Goal: Check status: Check status

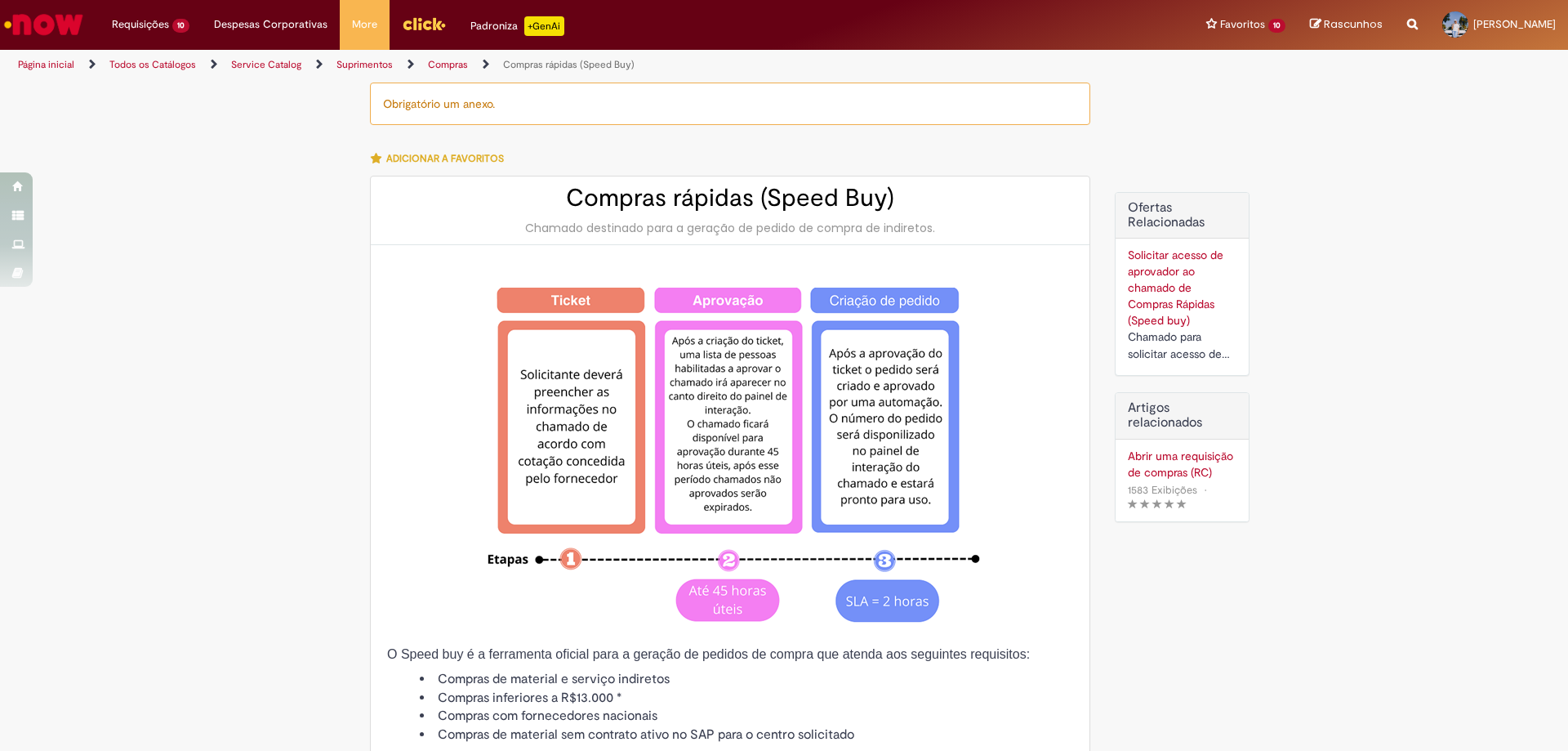
select select "**********"
select select "********"
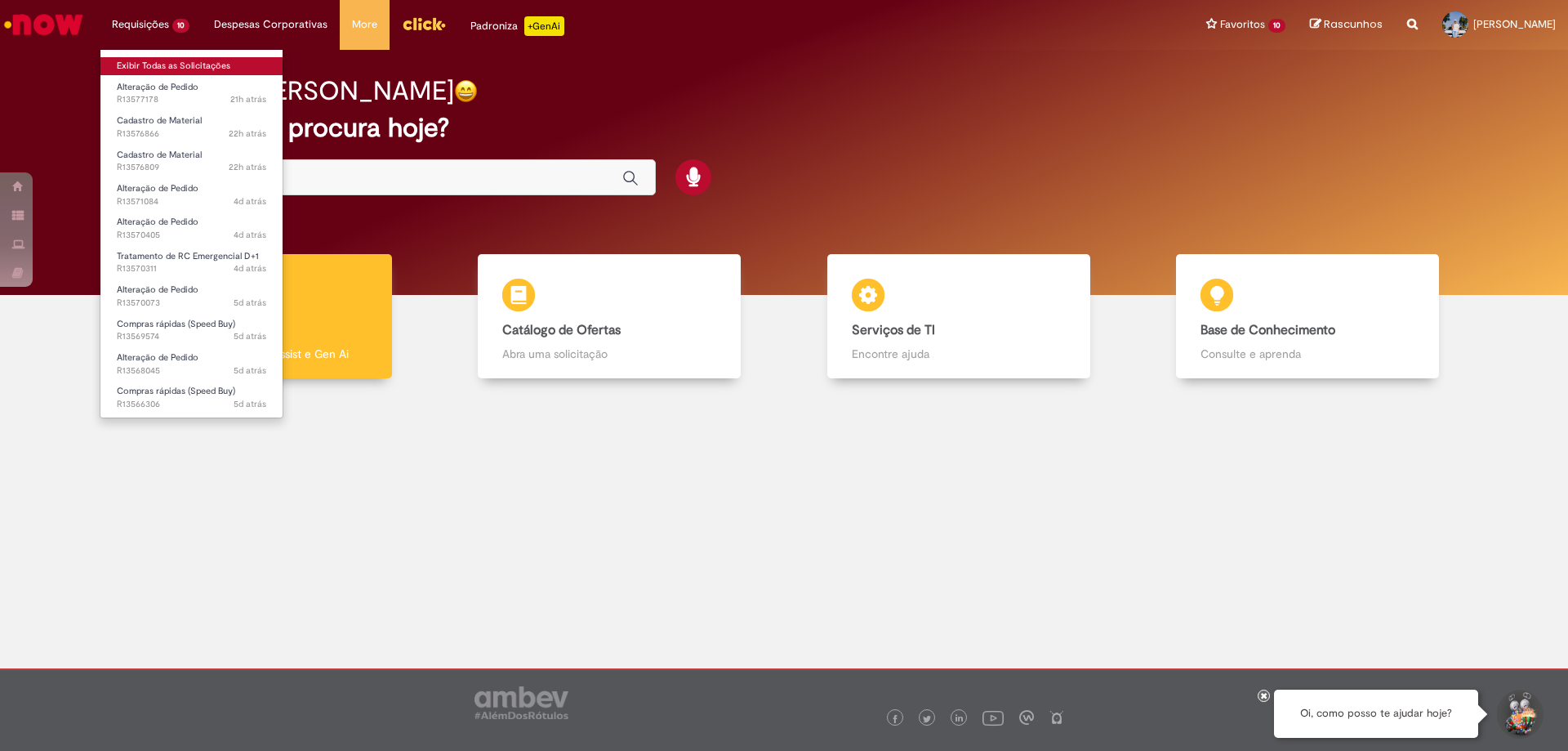
click at [159, 57] on link "Exibir Todas as Solicitações" at bounding box center [191, 66] width 182 height 18
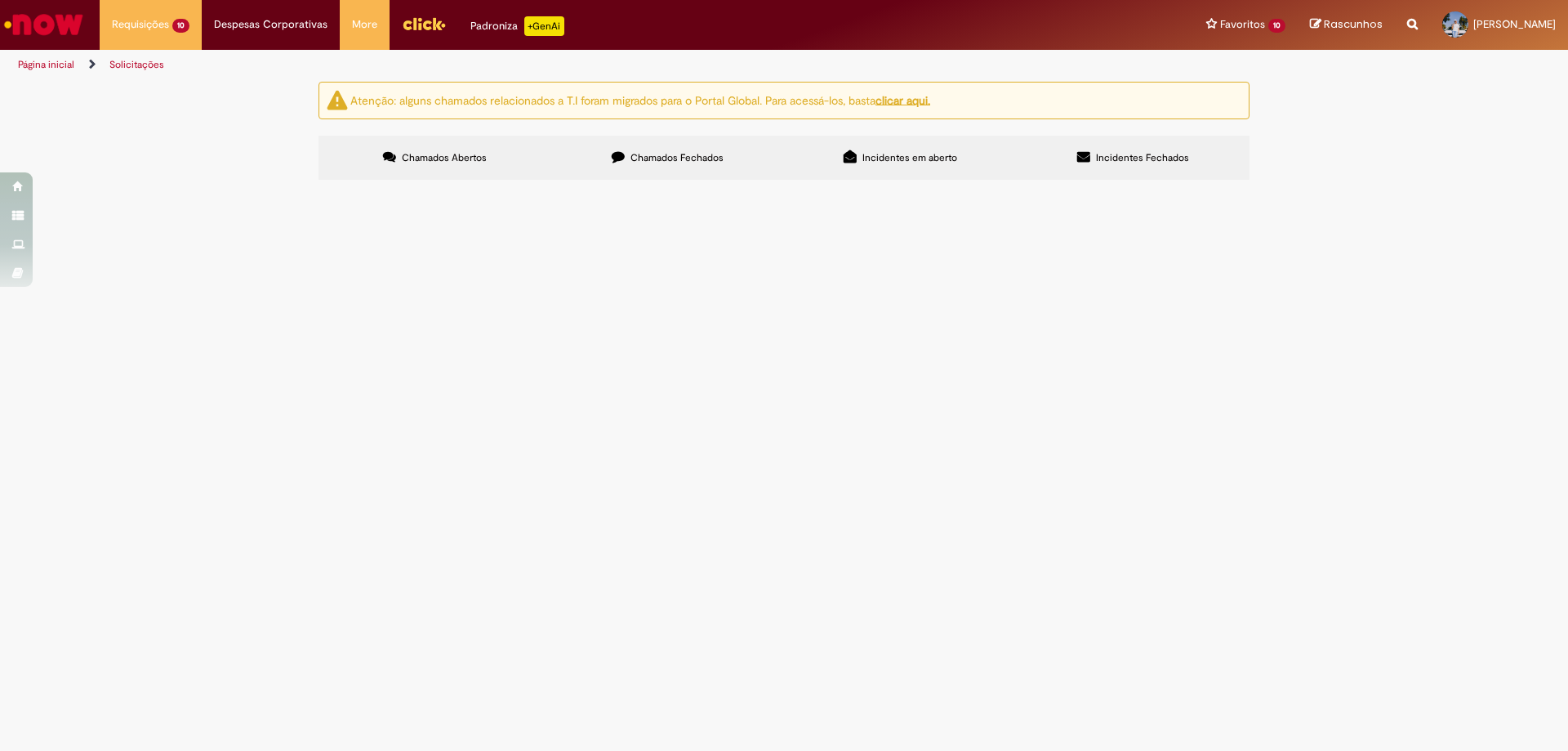
click at [656, 147] on label "Chamados Fechados" at bounding box center [667, 158] width 232 height 44
click at [0, 0] on input "Pesquisar" at bounding box center [0, 0] width 0 height 0
paste input "*********"
type input "*********"
click at [0, 0] on button "Pesquisar" at bounding box center [0, 0] width 0 height 0
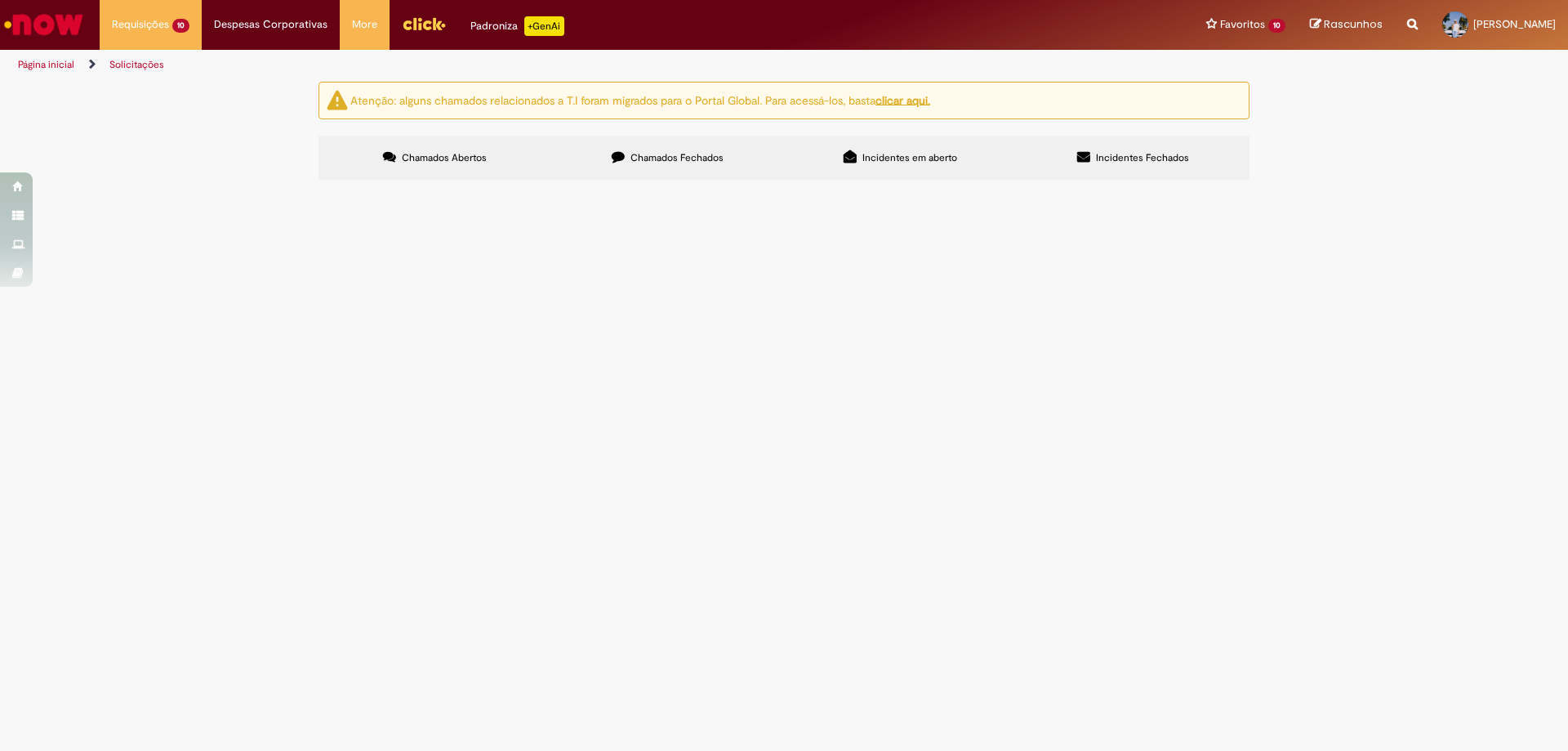
click at [0, 0] on span "Rolamento motor zr400" at bounding box center [0, 0] width 0 height 0
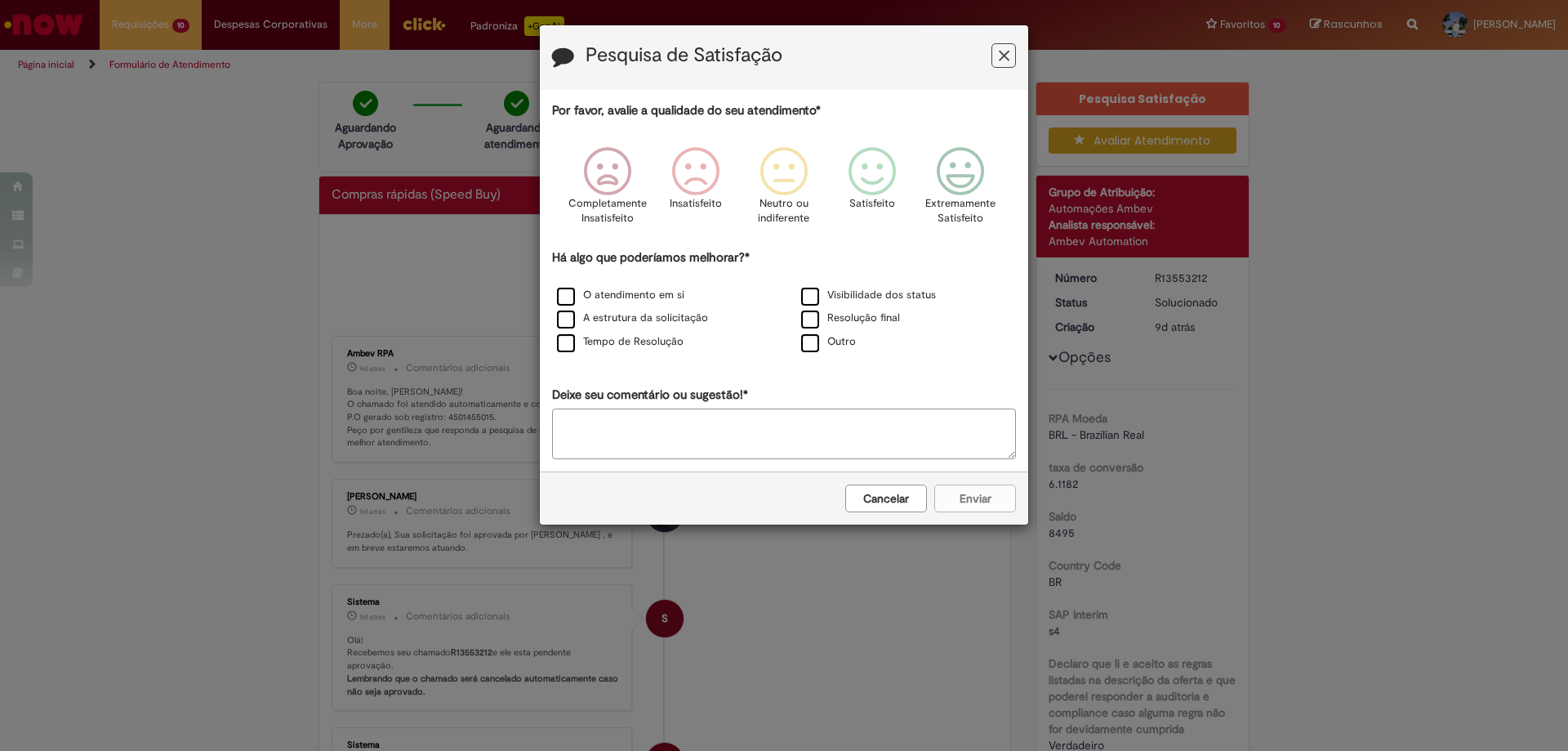
click at [874, 498] on button "Cancelar" at bounding box center [886, 497] width 82 height 28
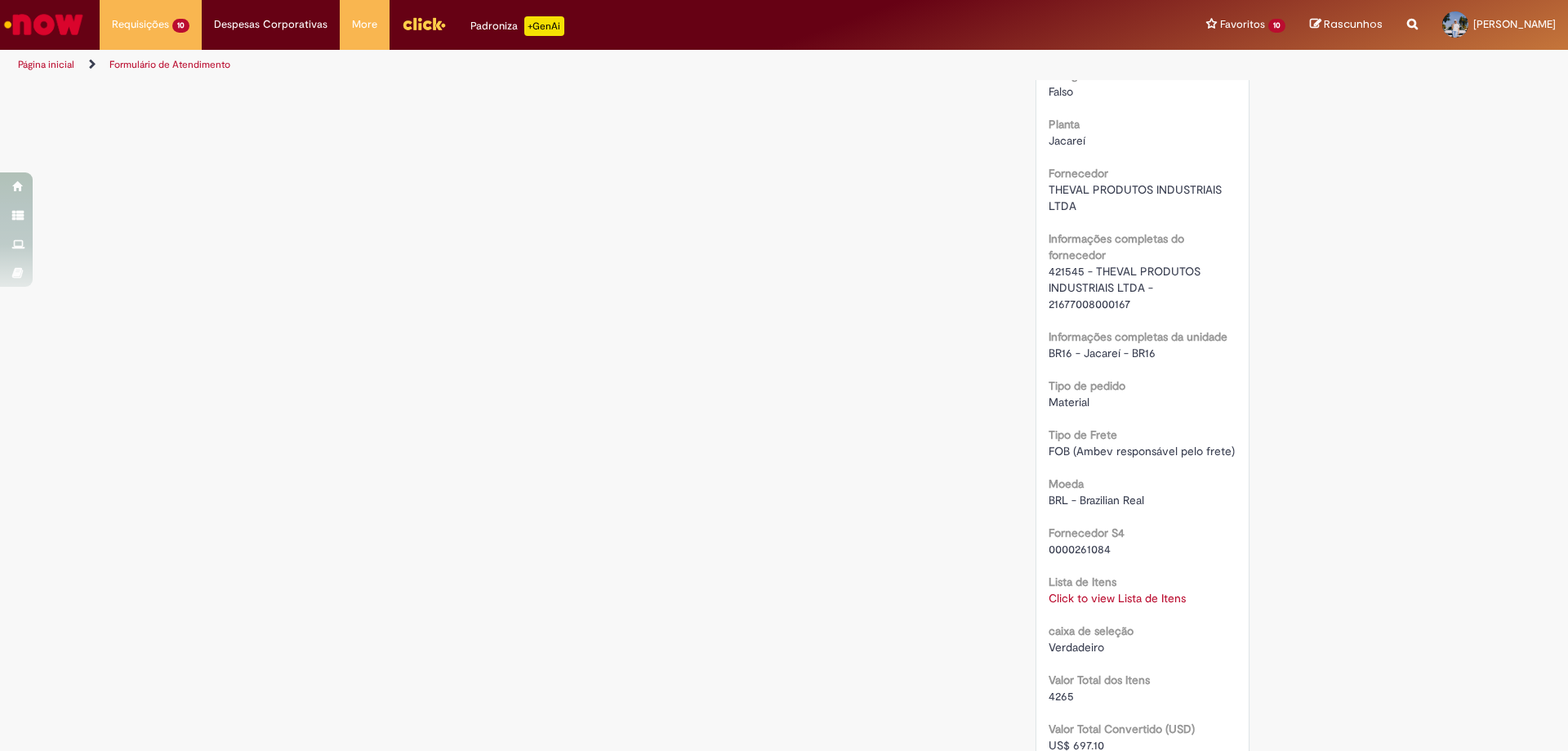
scroll to position [1388, 0]
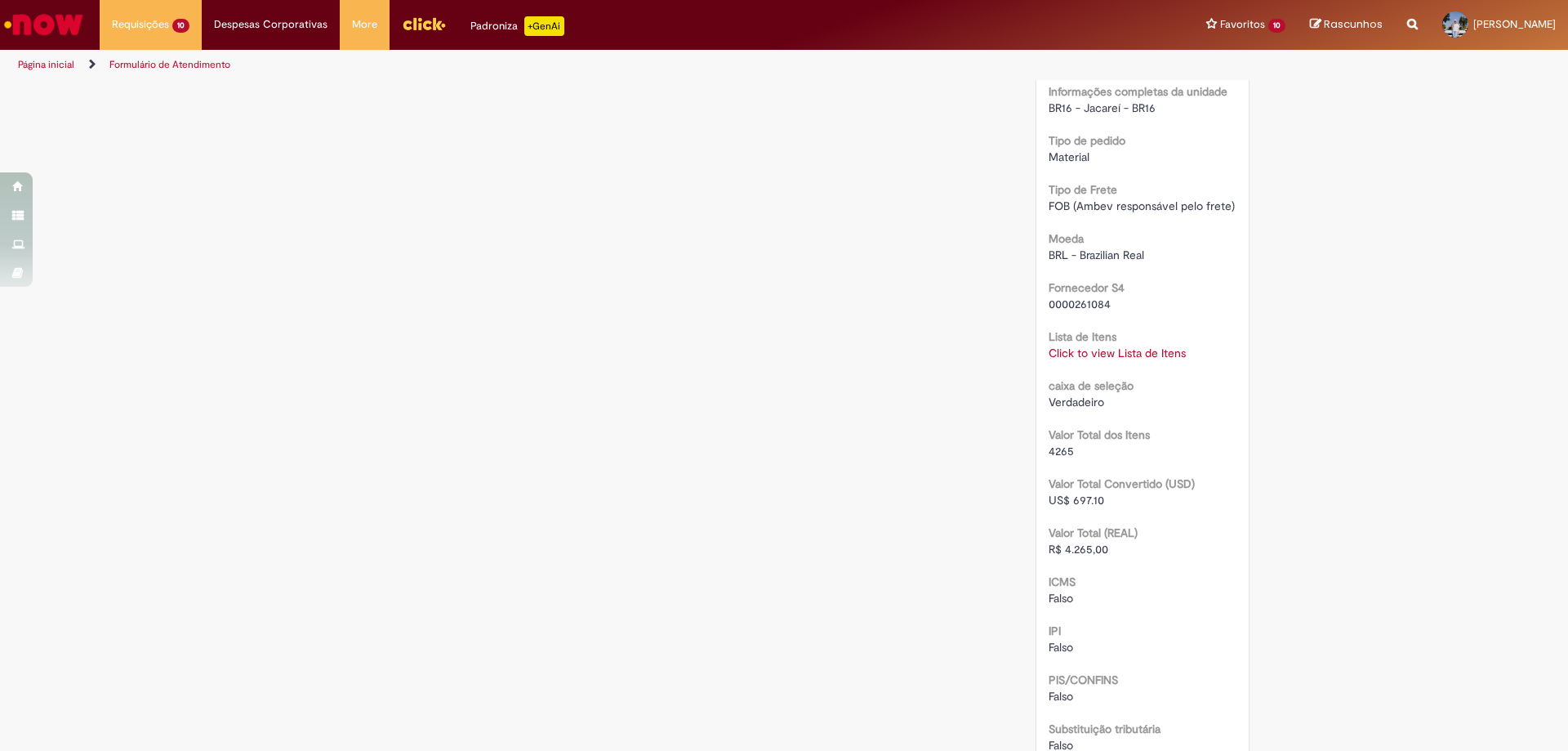
click at [1126, 350] on link "Click to view Lista de Itens" at bounding box center [1117, 352] width 137 height 14
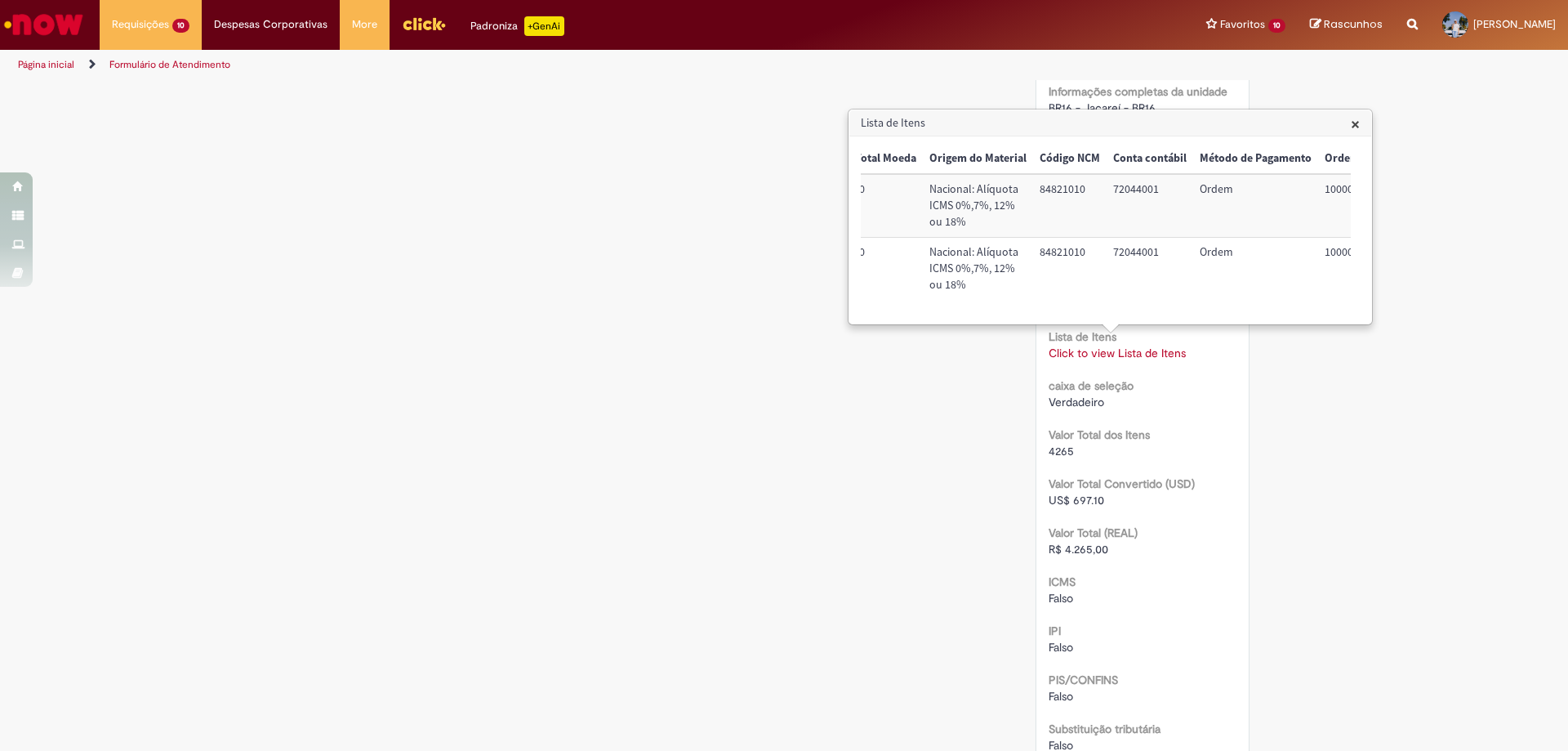
scroll to position [0, 677]
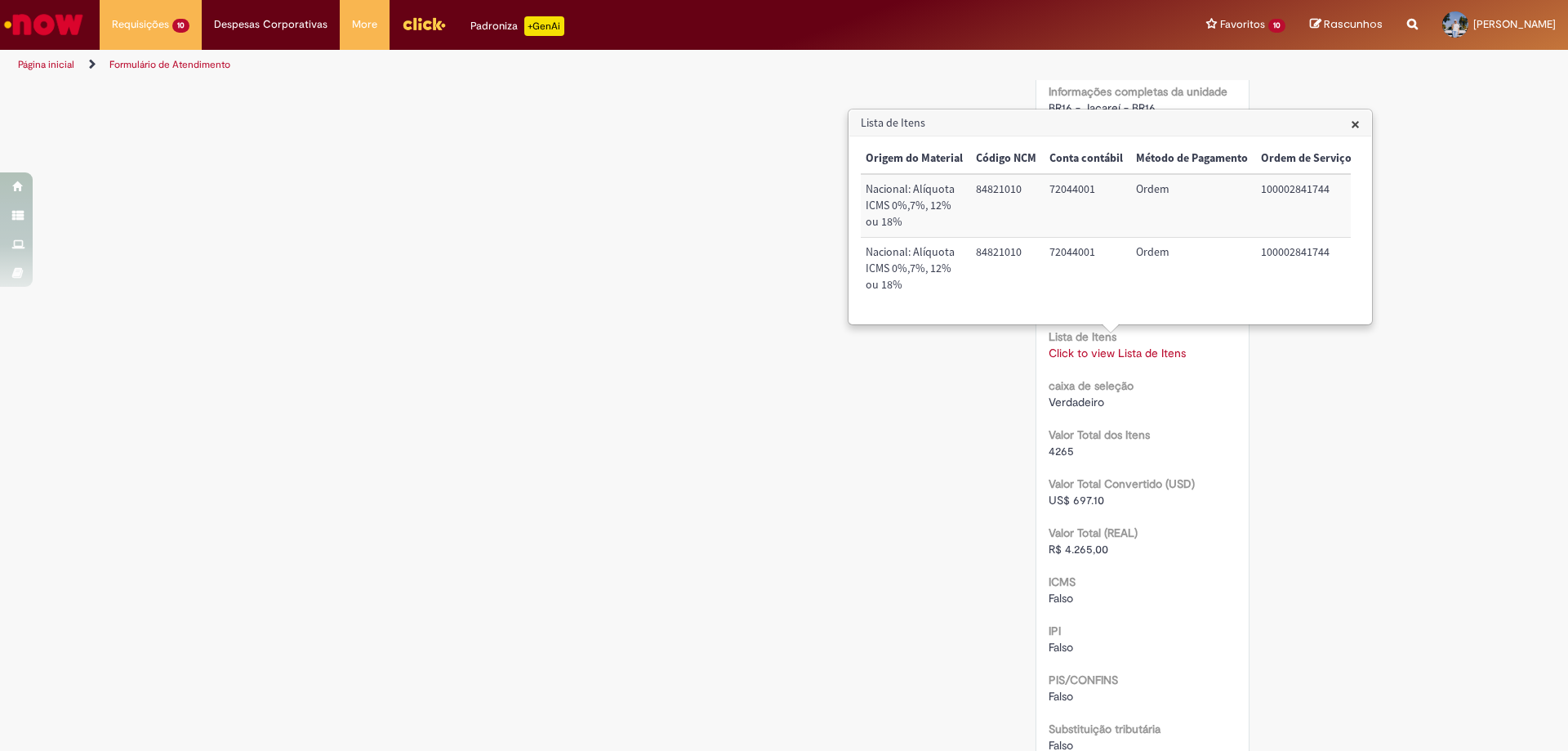
click at [1291, 255] on td "100002841744" at bounding box center [1306, 269] width 104 height 62
copy td "100002841744"
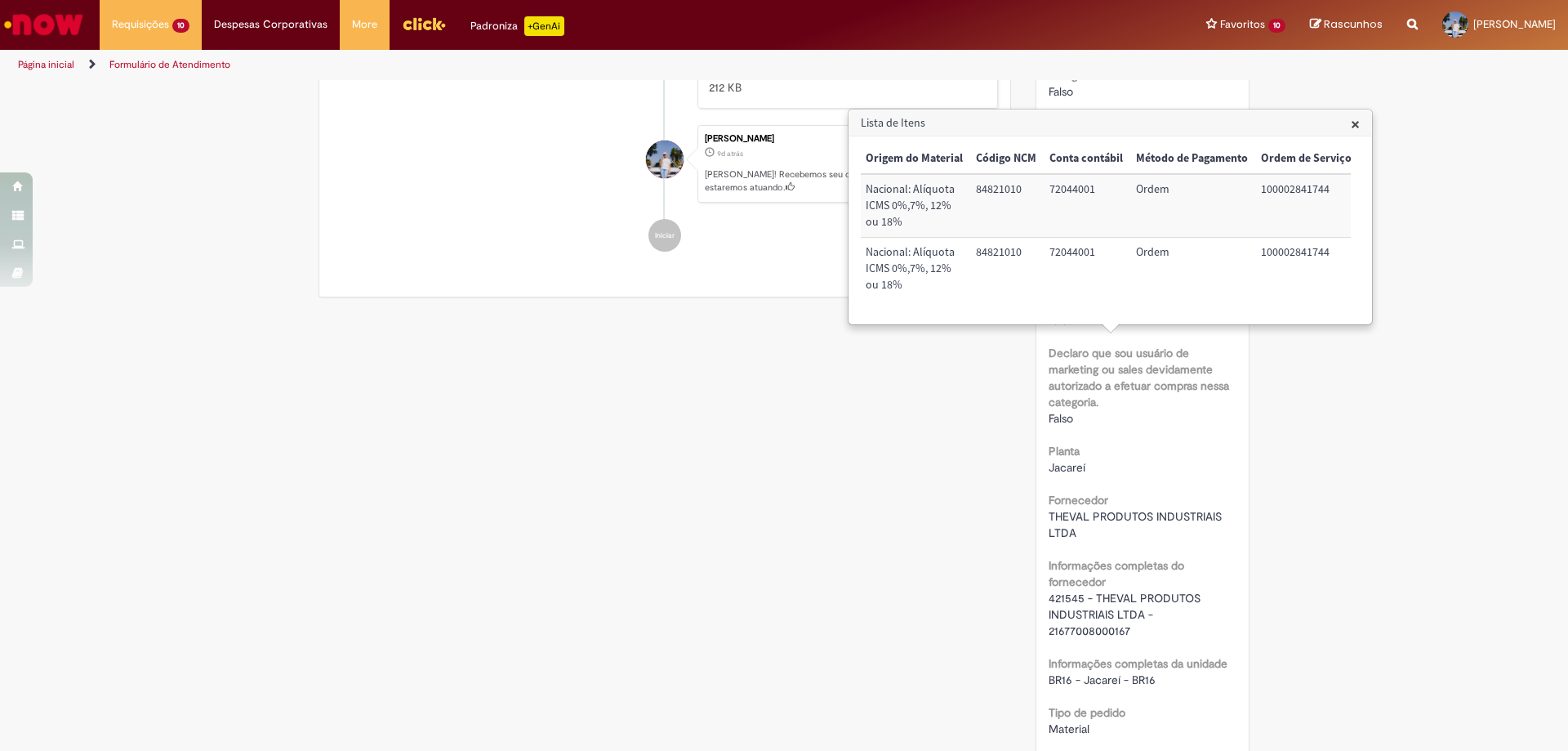
click at [1350, 121] on h3 "Lista de Itens" at bounding box center [1109, 122] width 521 height 26
click at [1351, 125] on span "×" at bounding box center [1354, 123] width 9 height 22
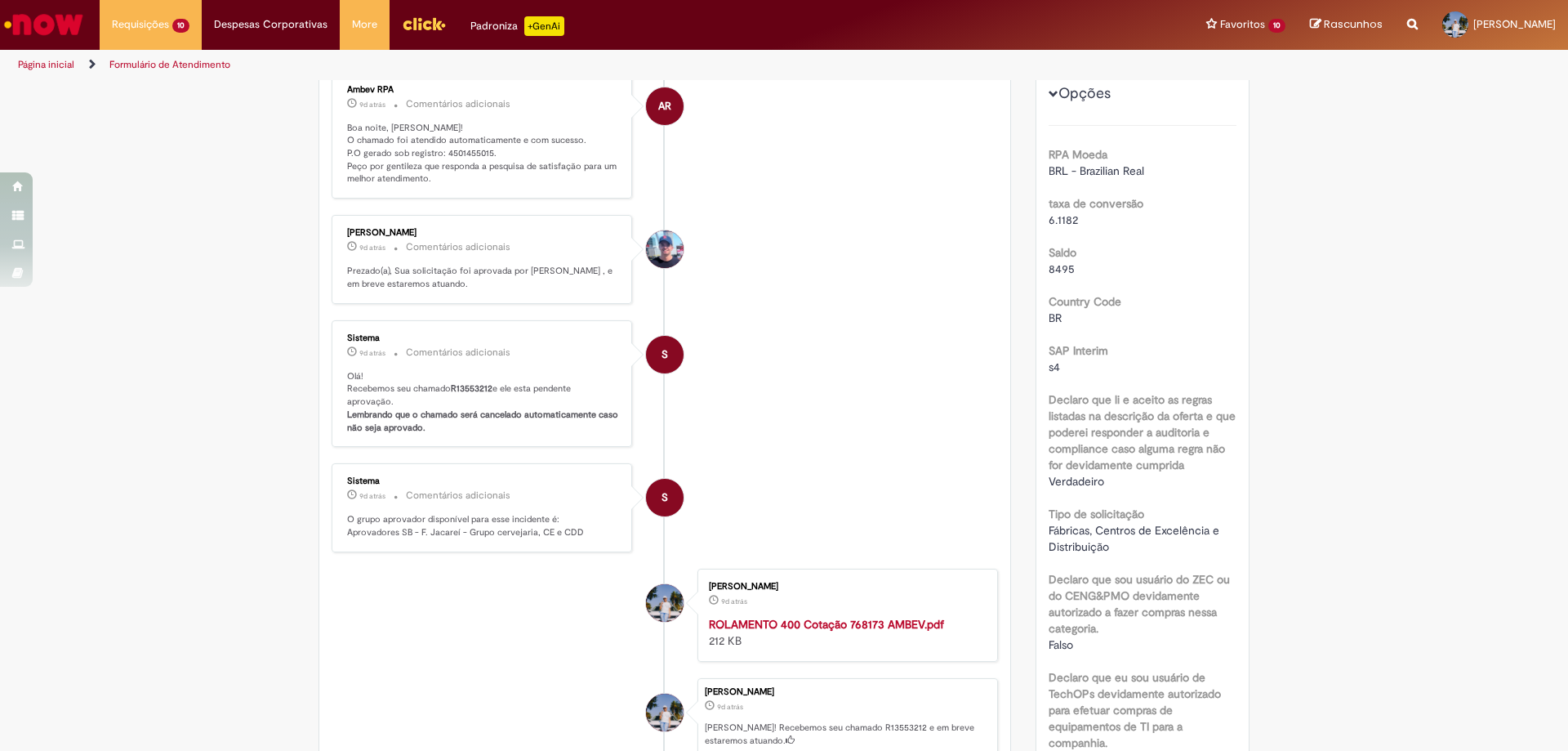
scroll to position [0, 0]
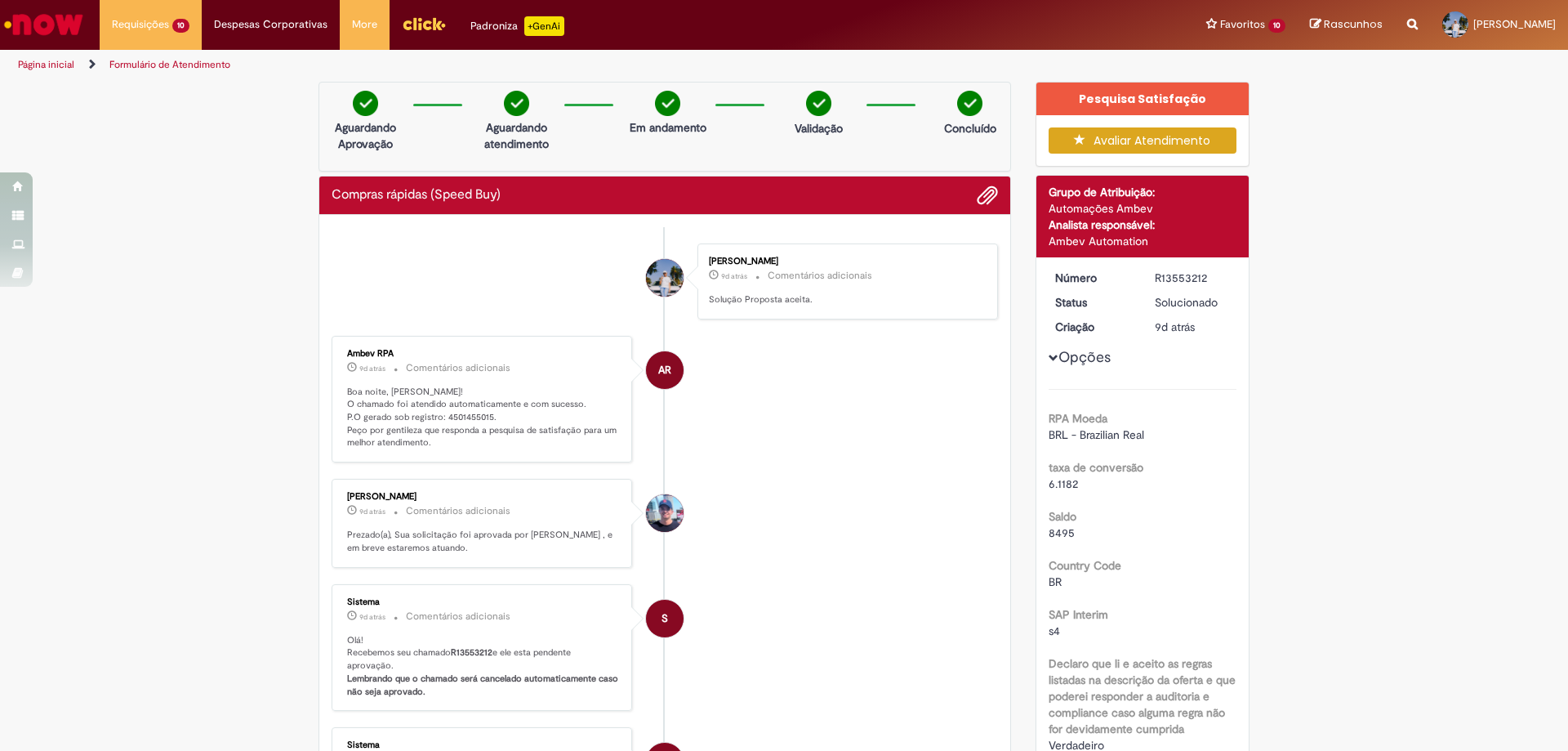
click at [1184, 282] on div "R13553212" at bounding box center [1192, 278] width 76 height 16
copy div "R13553212"
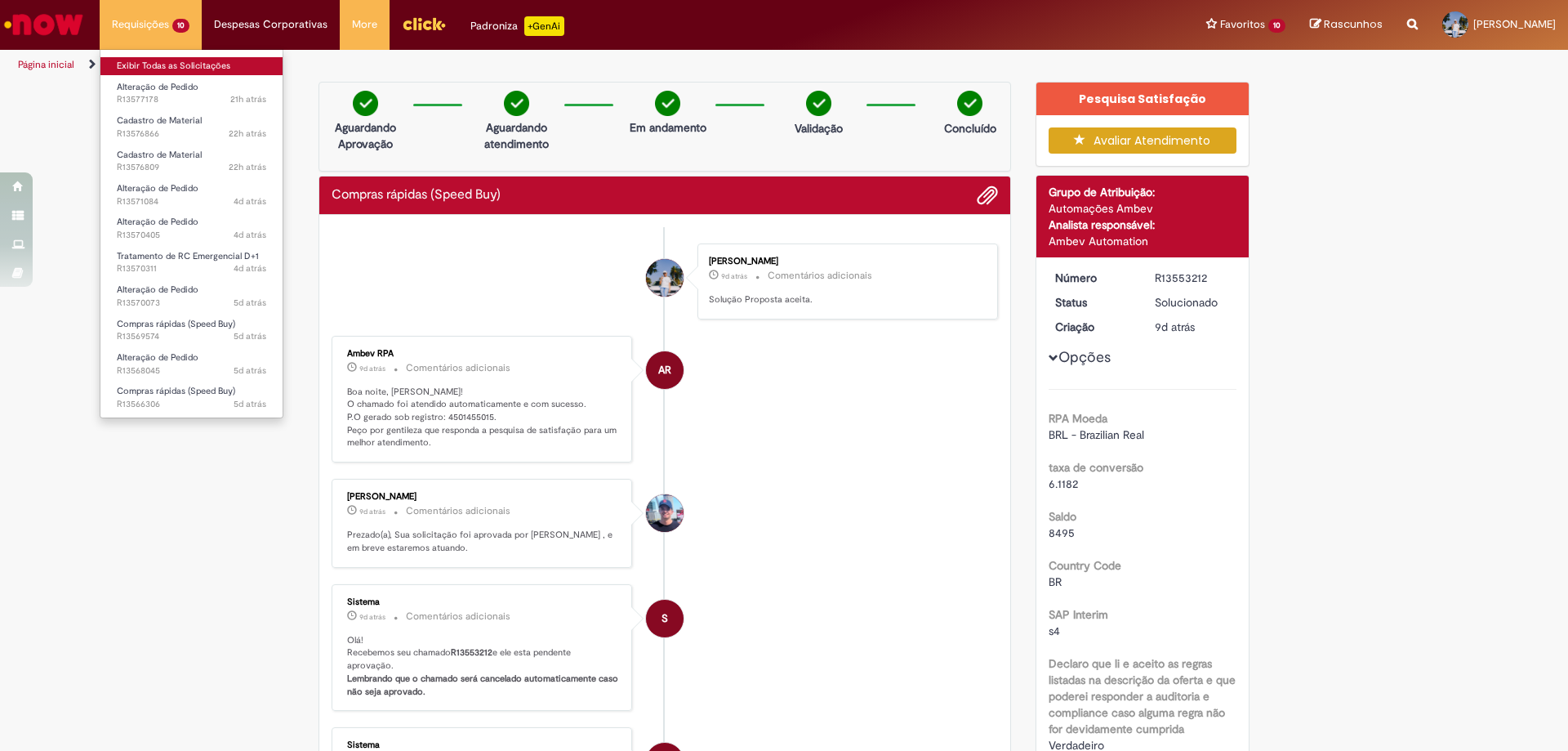
click at [160, 62] on link "Exibir Todas as Solicitações" at bounding box center [191, 66] width 182 height 18
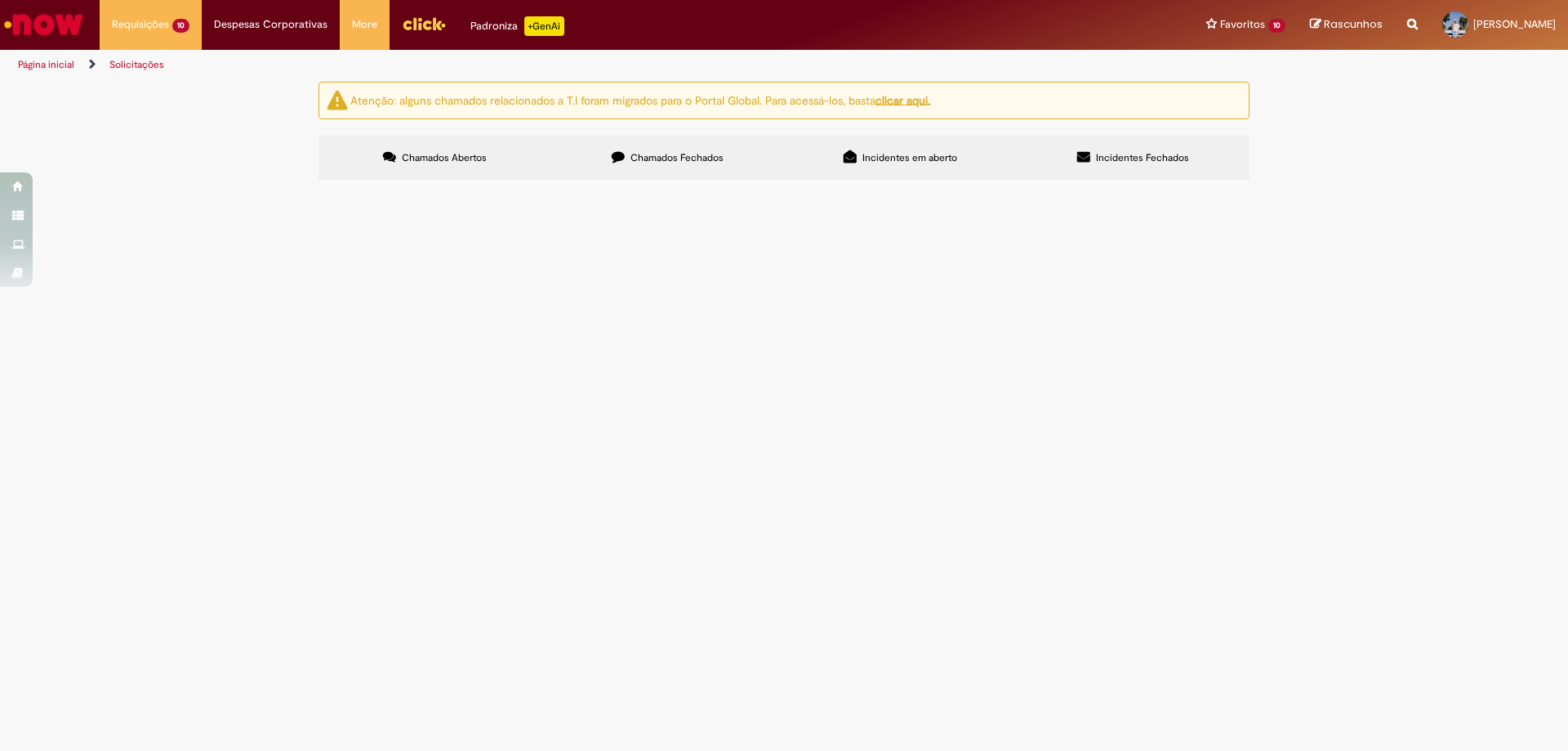
click at [677, 162] on span "Chamados Fechados" at bounding box center [677, 158] width 93 height 13
click at [0, 0] on span "Transmissor de pressão compressores frio" at bounding box center [0, 0] width 0 height 0
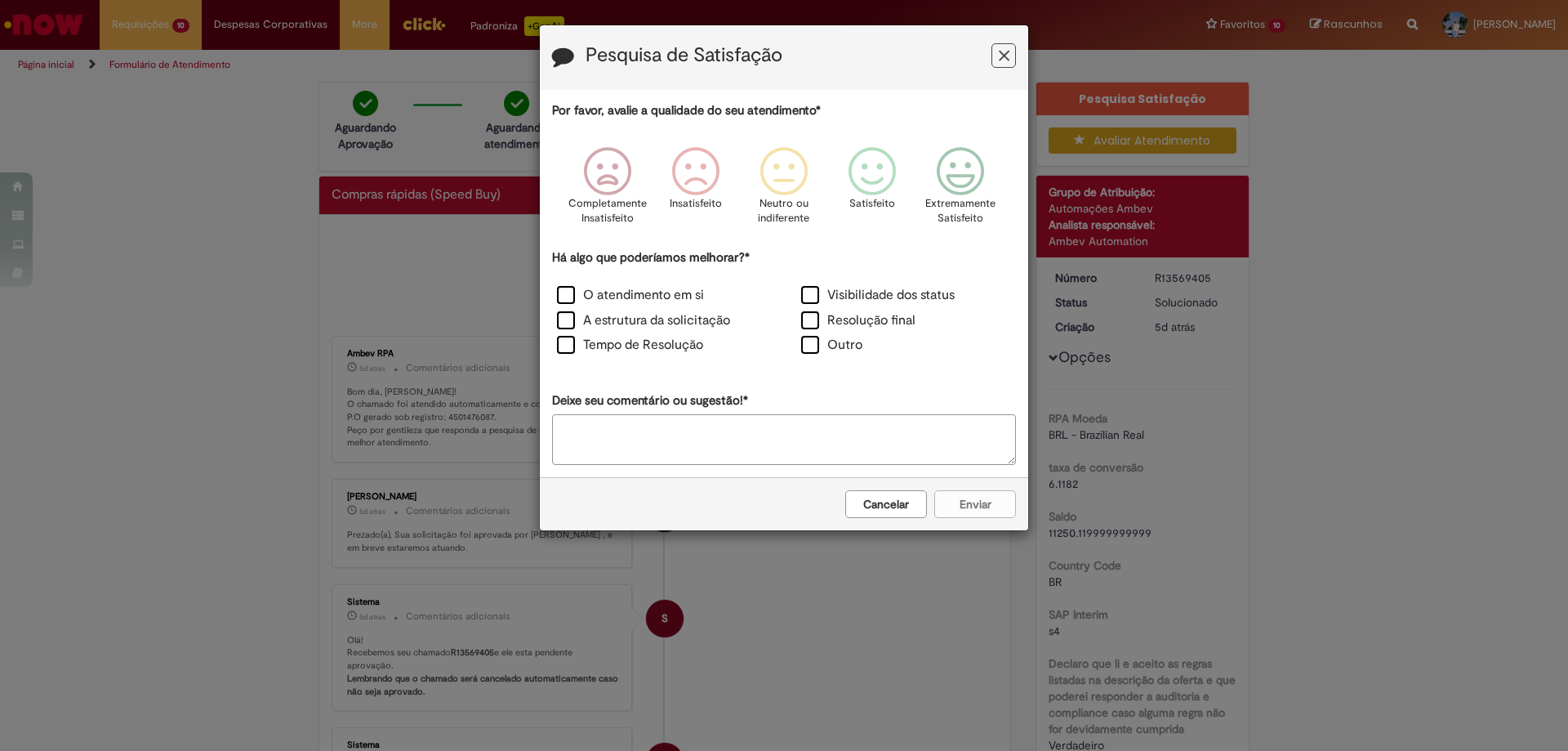
click at [885, 498] on button "Cancelar" at bounding box center [886, 503] width 82 height 28
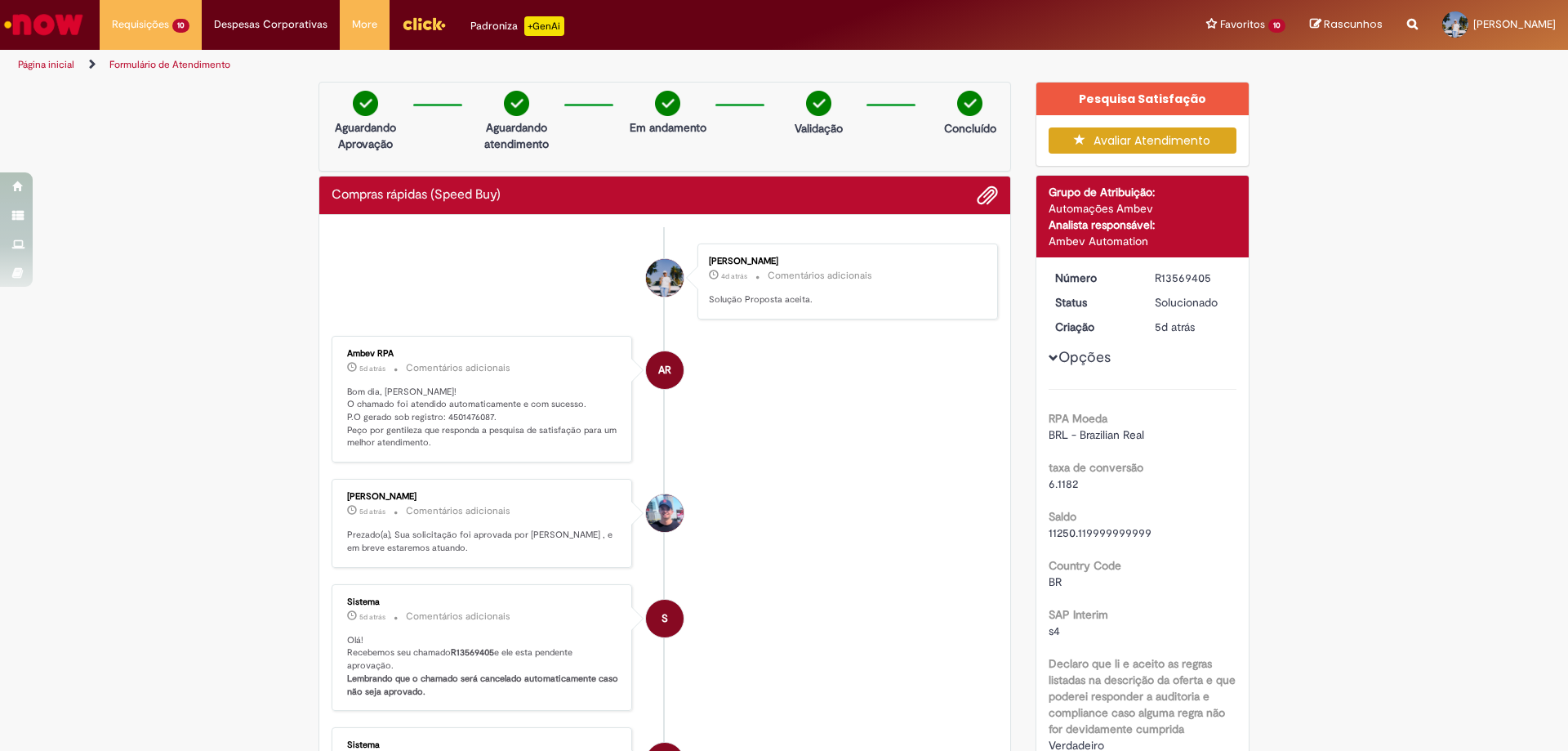
click at [1182, 276] on div "R13569405" at bounding box center [1192, 278] width 76 height 16
copy div "R13569405"
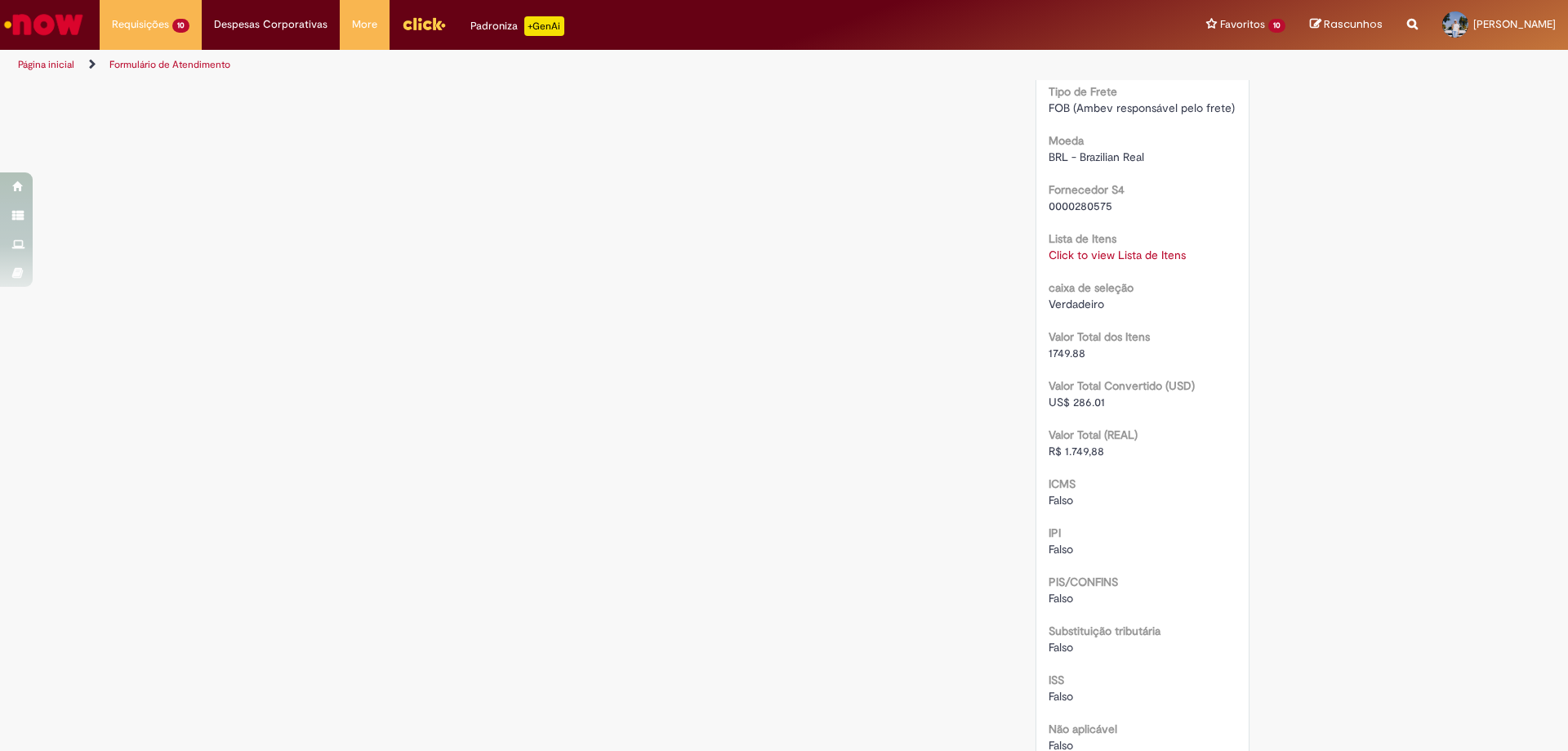
scroll to position [1552, 0]
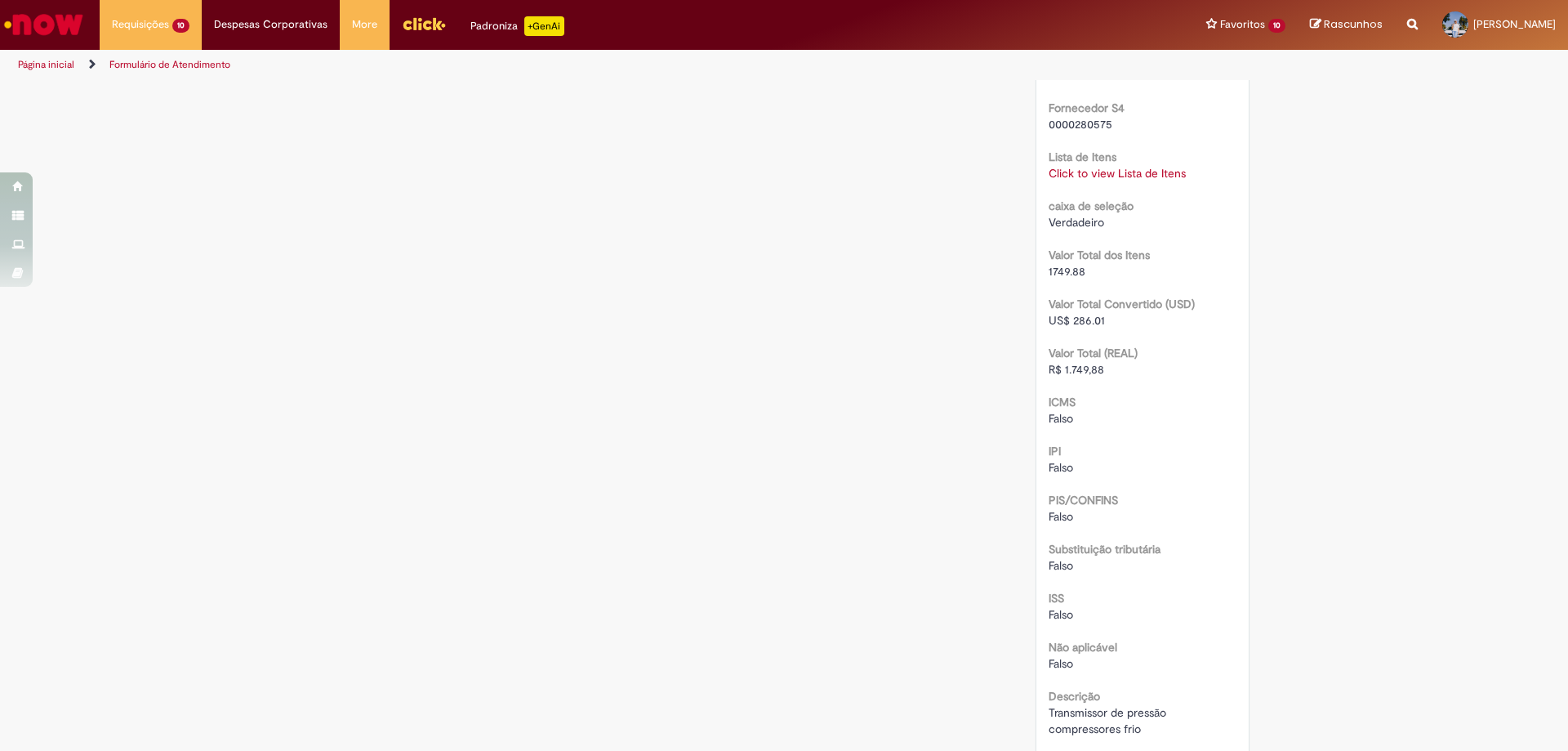
click at [1106, 177] on link "Click to view Lista de Itens" at bounding box center [1117, 173] width 137 height 14
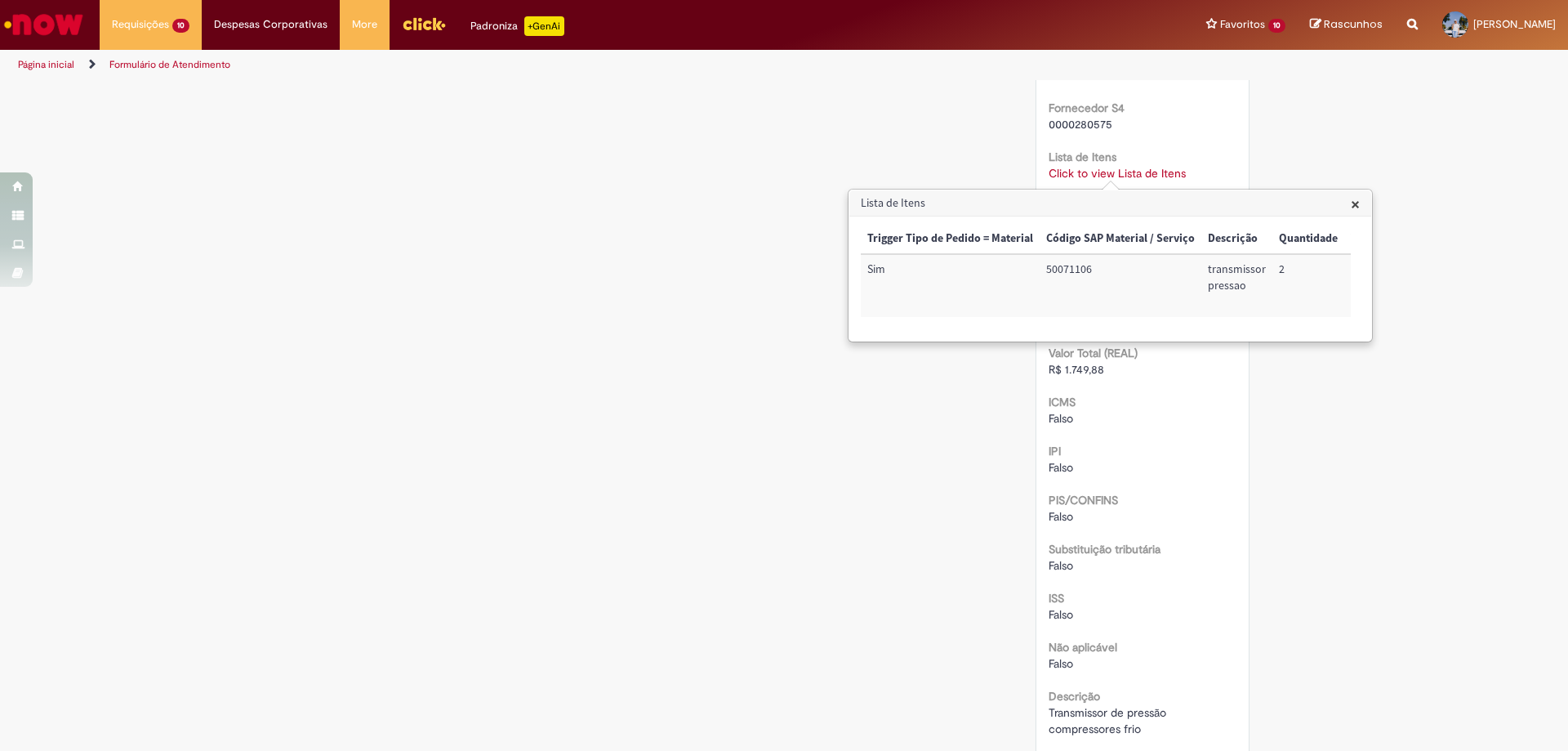
drag, startPoint x: 1057, startPoint y: 333, endPoint x: 1236, endPoint y: 335, distance: 179.0
click at [1268, 334] on div "Trigger Tipo de Pedido = Material Código SAP Material / Serviço Descrição Quant…" at bounding box center [1105, 279] width 490 height 110
click at [1308, 270] on td "100002806667" at bounding box center [1316, 285] width 104 height 63
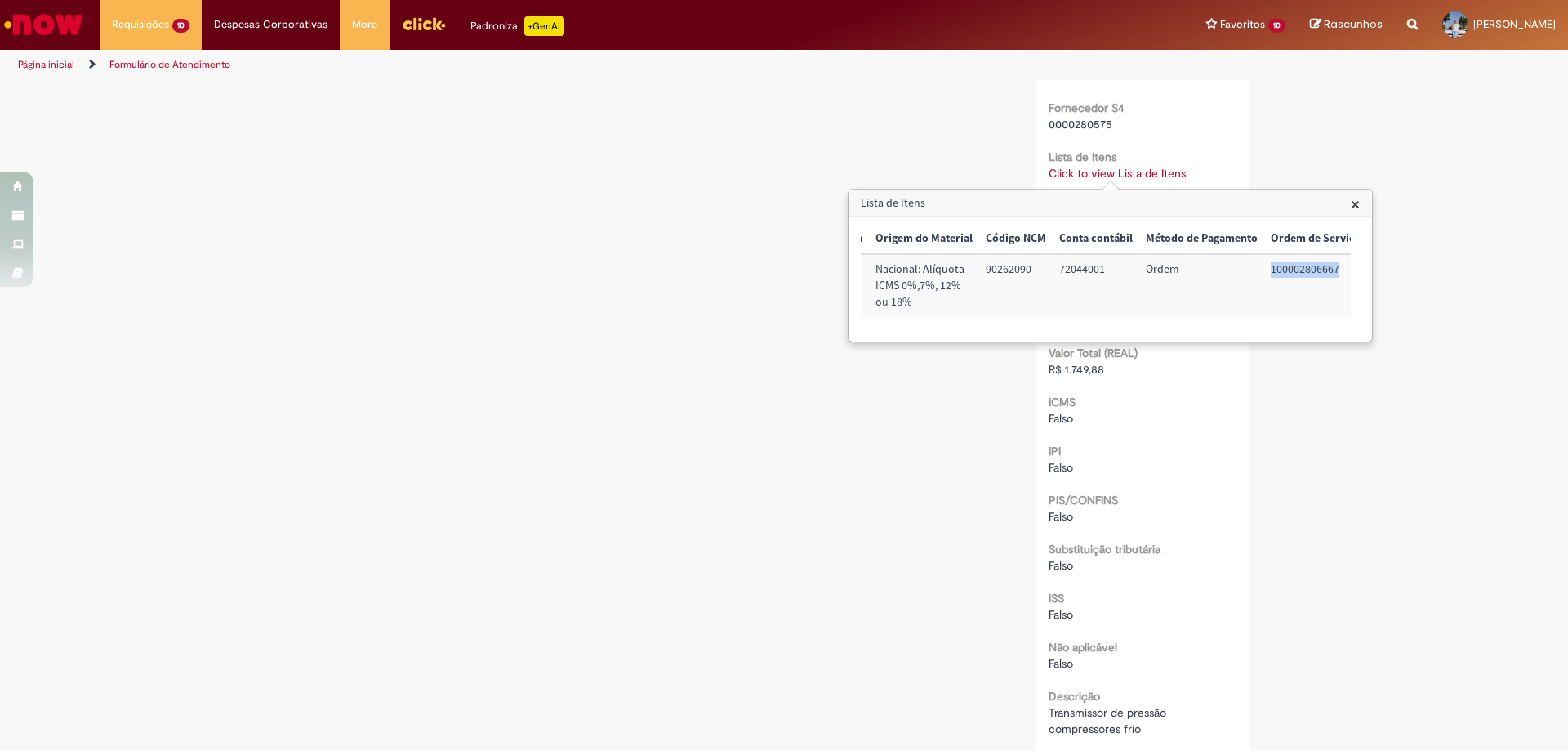
copy td "100002806667"
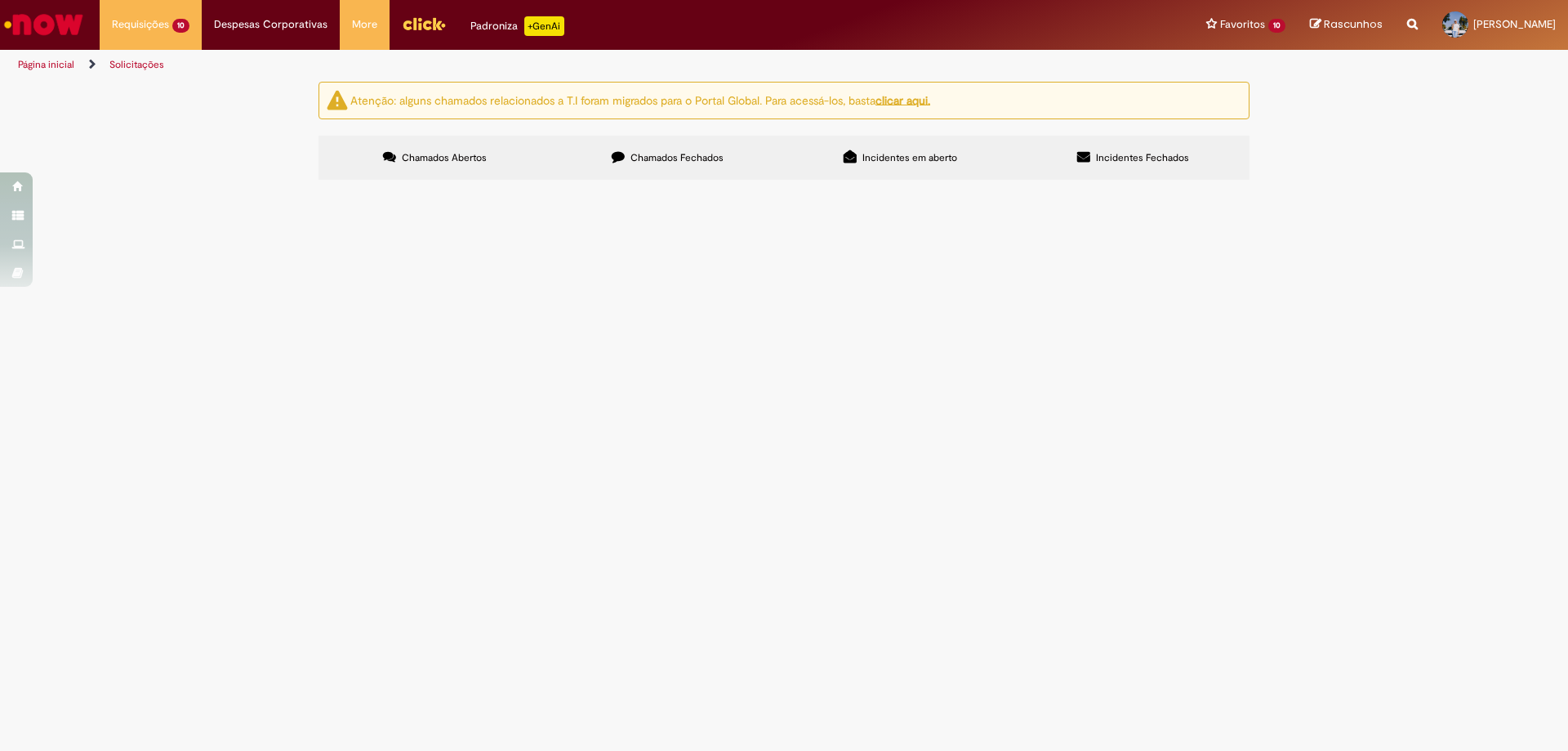
click at [695, 171] on label "Chamados Fechados" at bounding box center [667, 158] width 232 height 44
click at [0, 0] on span "terminal olhal zr400" at bounding box center [0, 0] width 0 height 0
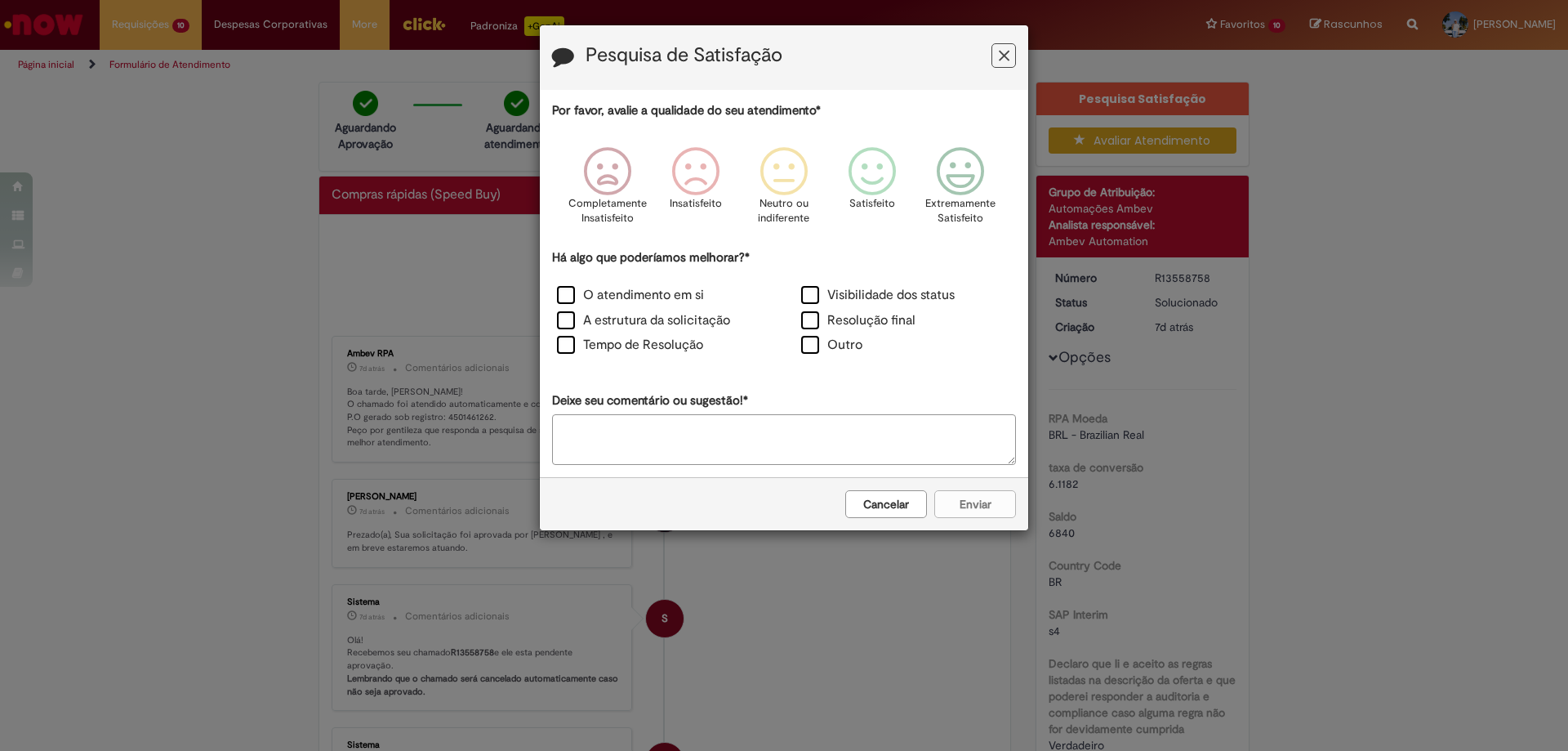
click at [898, 506] on button "Cancelar" at bounding box center [886, 503] width 82 height 28
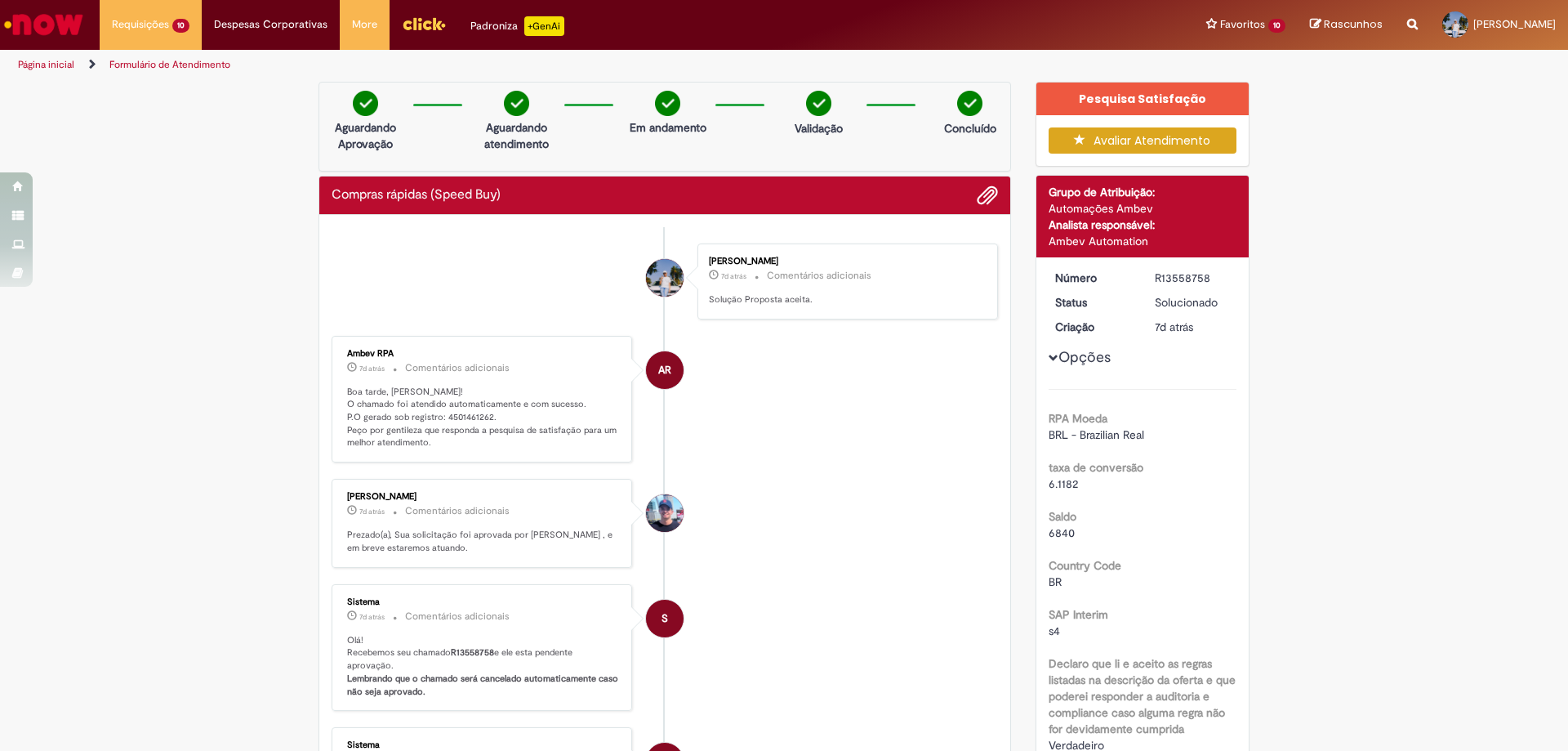
click at [1197, 271] on div "R13558758" at bounding box center [1192, 278] width 76 height 16
copy div "R13558758"
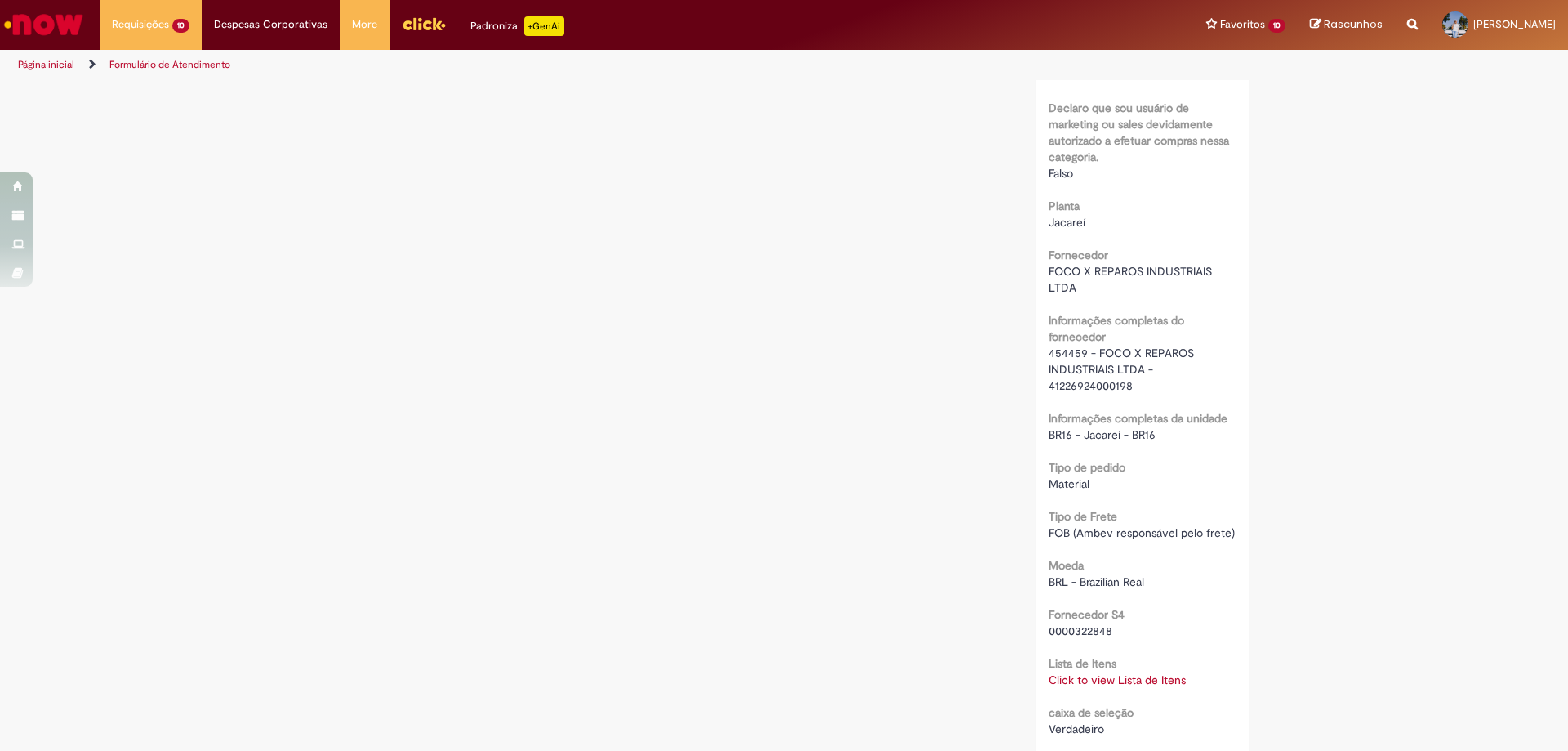
scroll to position [1307, 0]
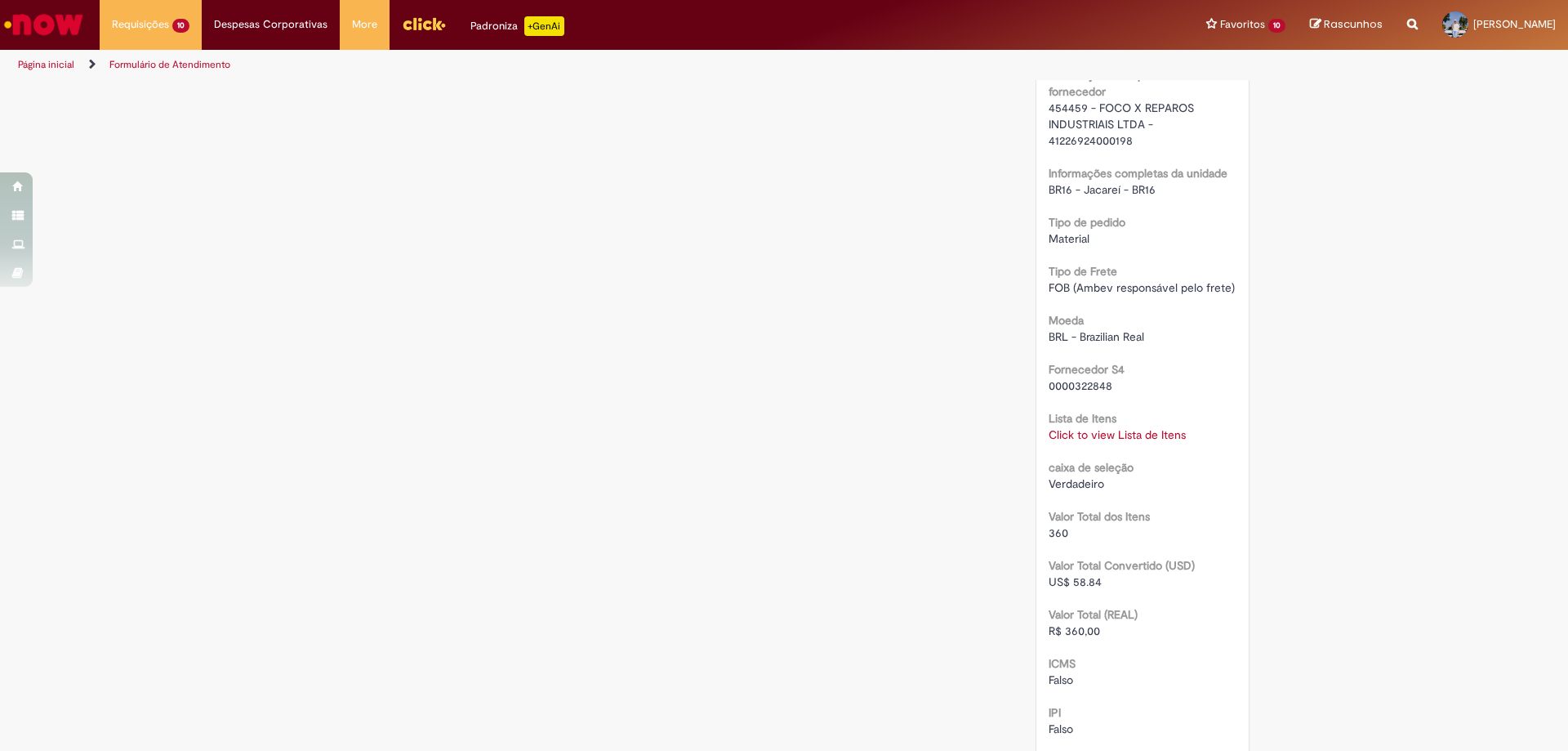
click at [1148, 431] on link "Click to view Lista de Itens" at bounding box center [1117, 434] width 137 height 14
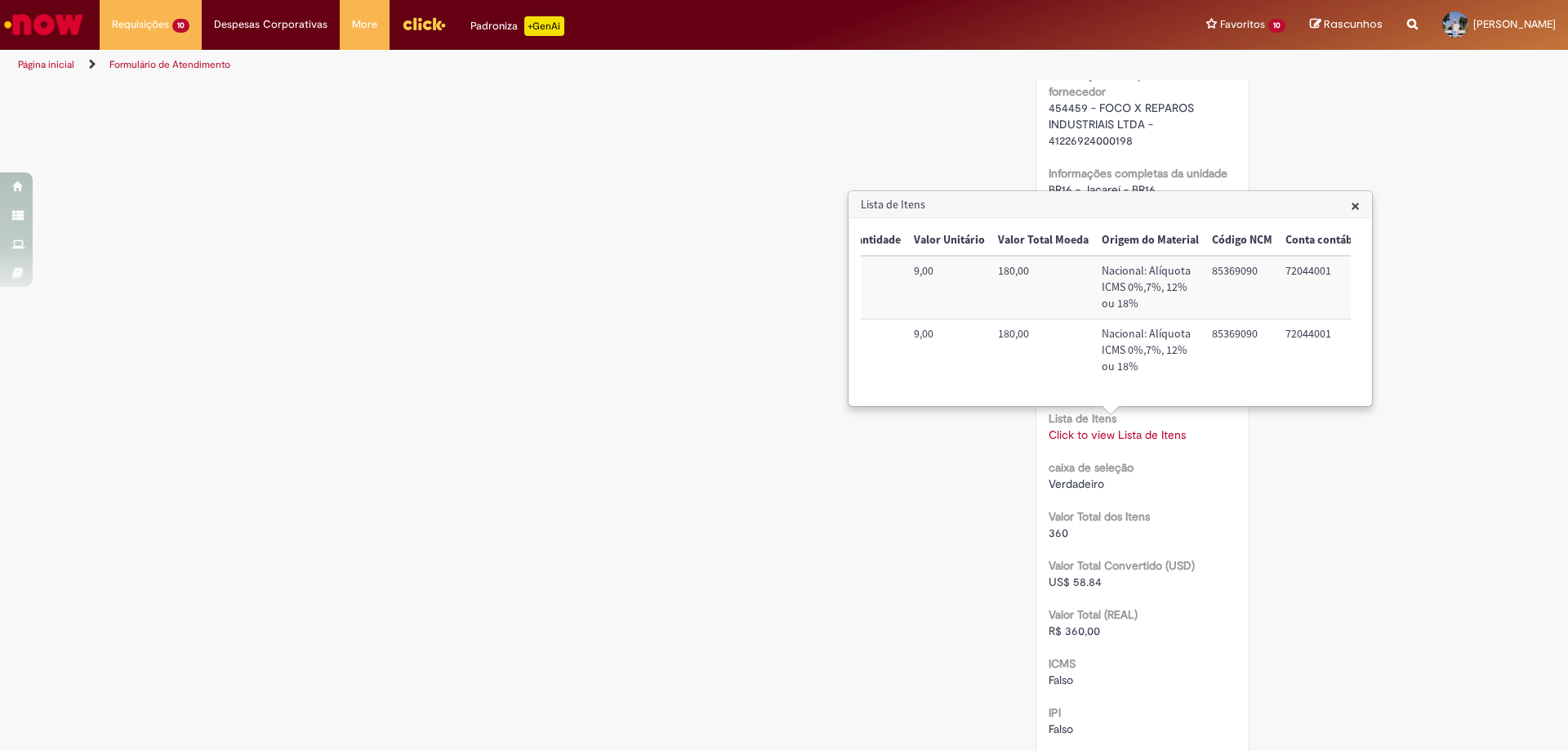
scroll to position [0, 664]
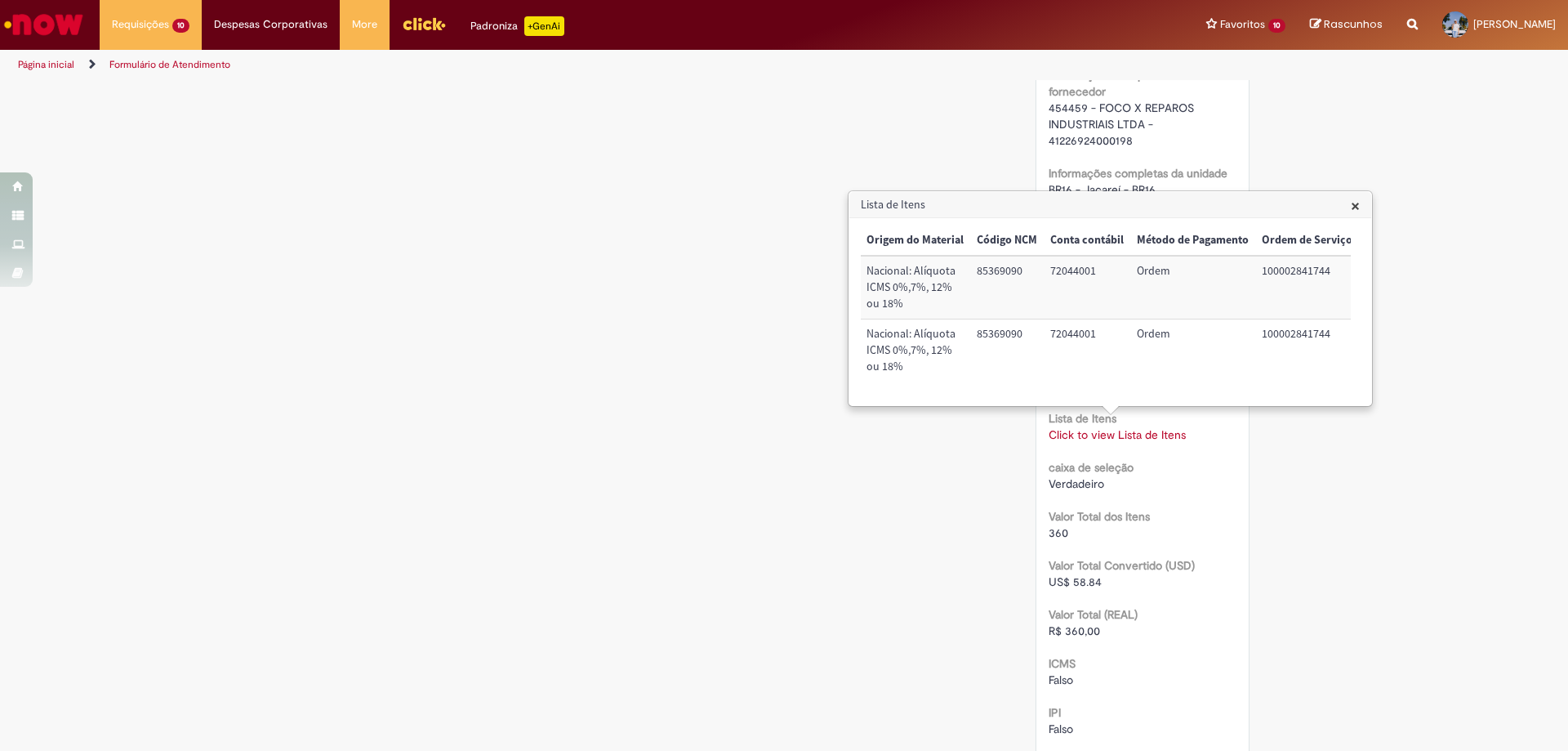
click at [1309, 335] on td "100002841744" at bounding box center [1307, 350] width 104 height 62
copy td "100002841744"
